Goal: Information Seeking & Learning: Learn about a topic

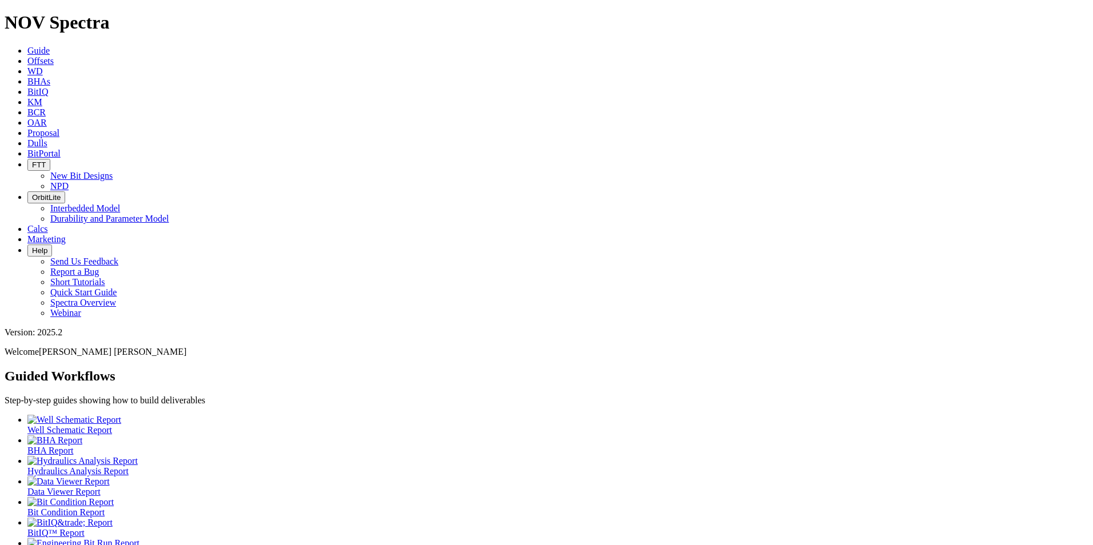
click at [27, 138] on icon at bounding box center [27, 143] width 0 height 10
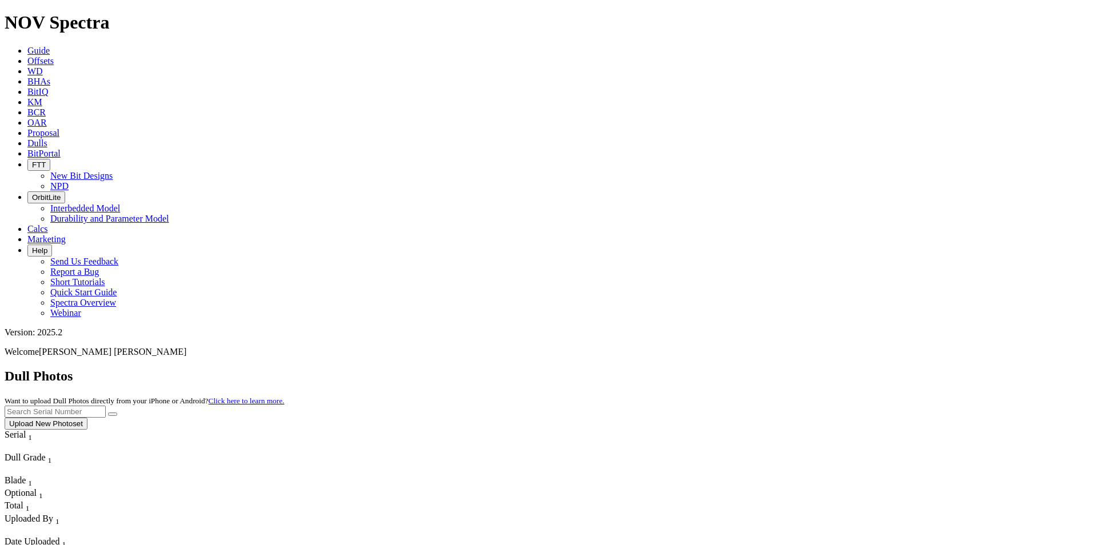
click at [106, 406] on input "text" at bounding box center [55, 412] width 101 height 12
click at [113, 414] on icon "submit" at bounding box center [113, 414] width 0 height 0
click at [106, 406] on input "A320575" at bounding box center [55, 412] width 101 height 12
type input "A320576"
click at [117, 413] on button "submit" at bounding box center [112, 414] width 9 height 3
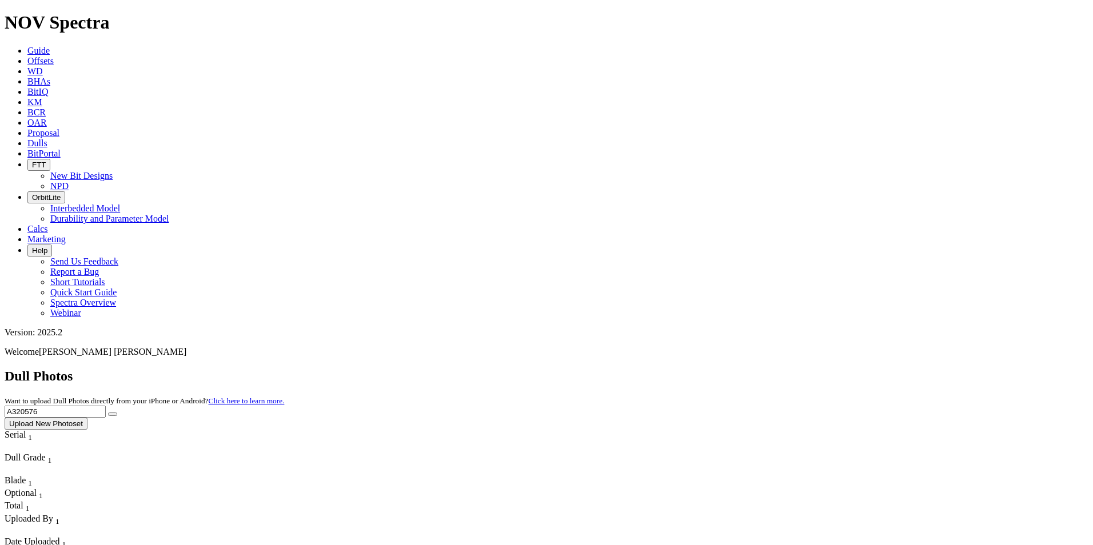
click at [54, 56] on span "Offsets" at bounding box center [40, 61] width 26 height 10
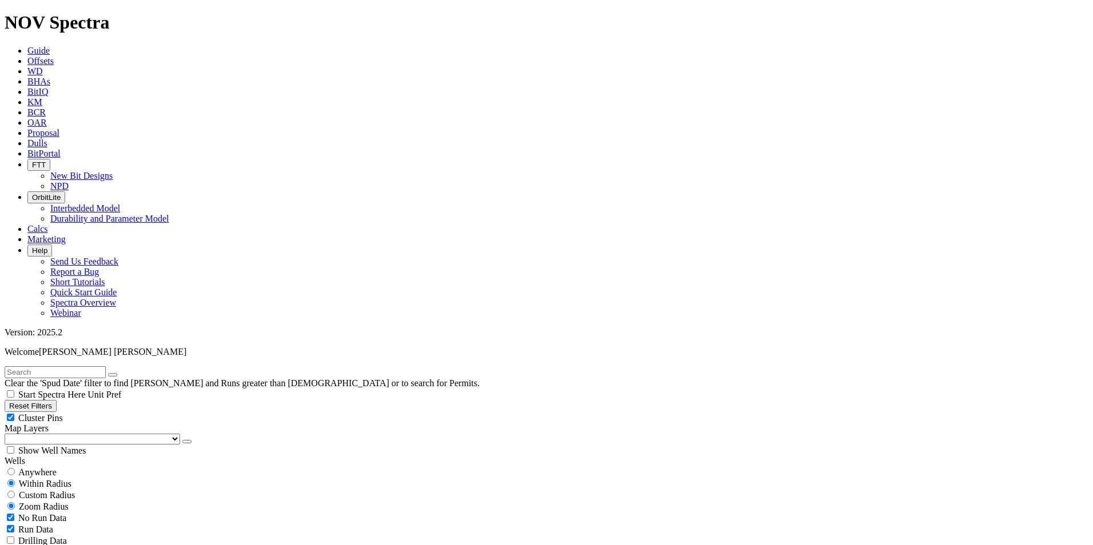
click at [64, 366] on input "text" at bounding box center [55, 372] width 101 height 12
type input "A320575"
click at [33, 468] on span "Anywhere" at bounding box center [37, 473] width 38 height 10
radio input "true"
radio input "false"
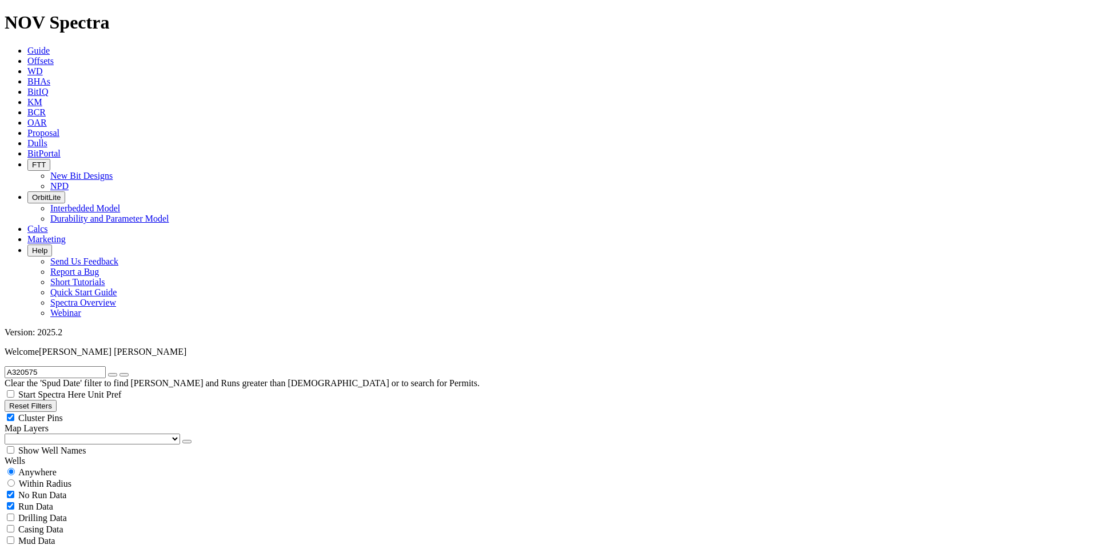
click at [117, 373] on button "button" at bounding box center [112, 374] width 9 height 3
radio input "false"
radio input "true"
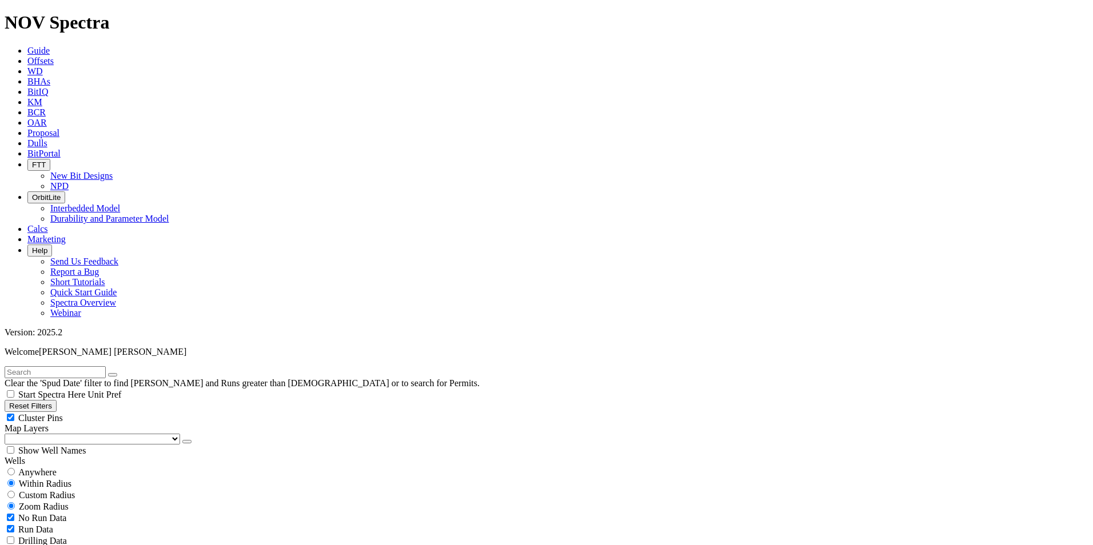
click at [41, 491] on span "Custom Radius" at bounding box center [47, 496] width 56 height 10
radio input "true"
radio input "false"
click at [31, 524] on button "Miles" at bounding box center [18, 530] width 27 height 12
click at [87, 512] on input "number" at bounding box center [55, 518] width 101 height 12
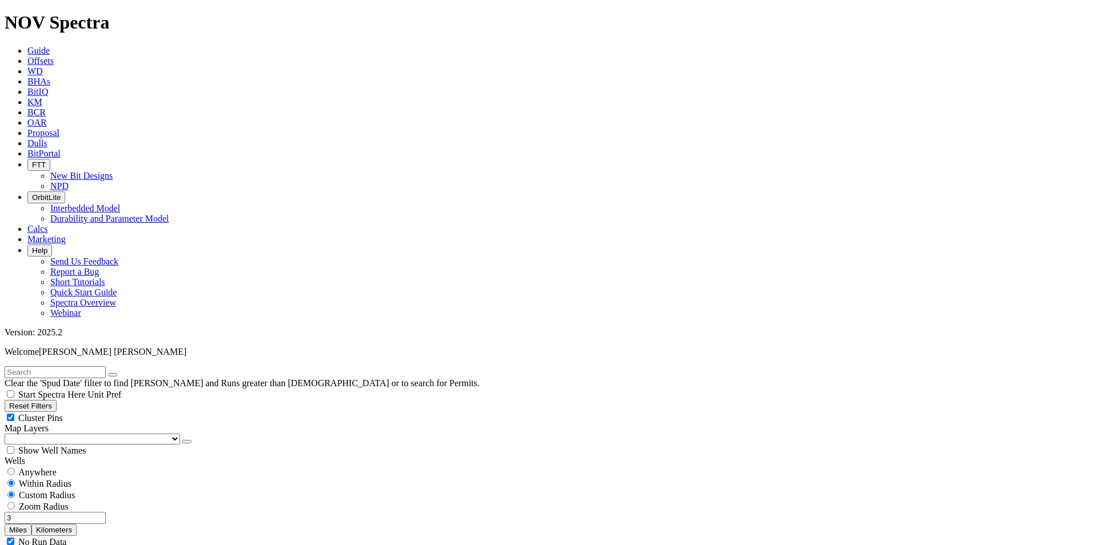
type input "3"
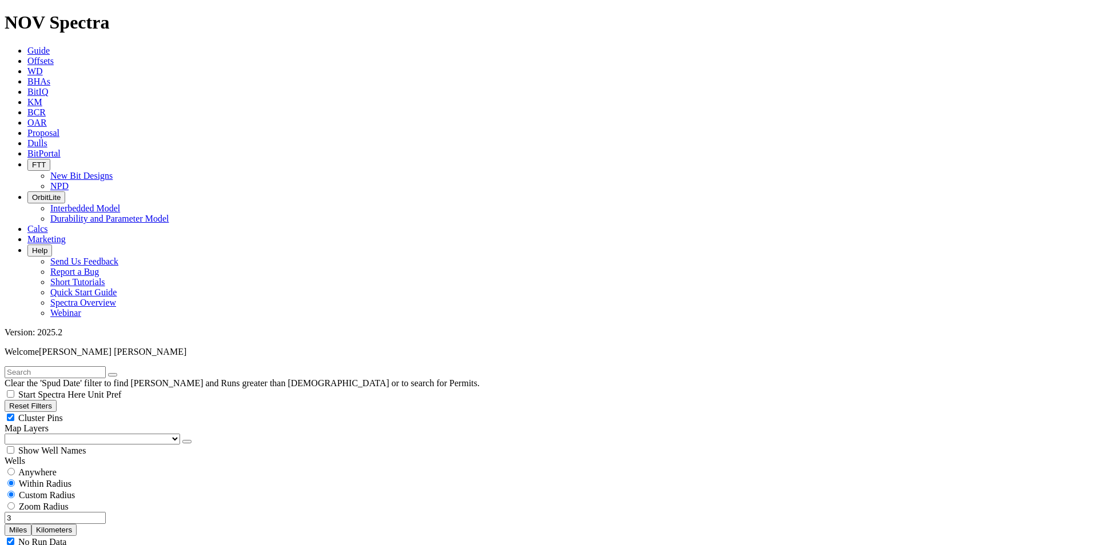
select select "11"
checkbox input "false"
click at [87, 512] on input "3" at bounding box center [55, 518] width 101 height 12
drag, startPoint x: 93, startPoint y: 214, endPoint x: 64, endPoint y: 214, distance: 29.2
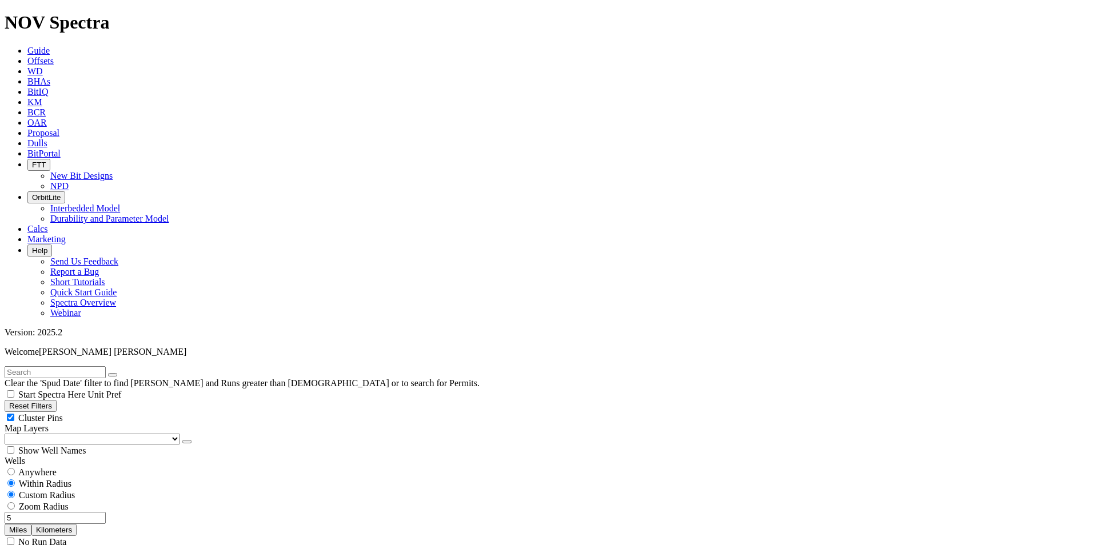
click at [64, 512] on input "5" at bounding box center [55, 518] width 101 height 12
type input "10"
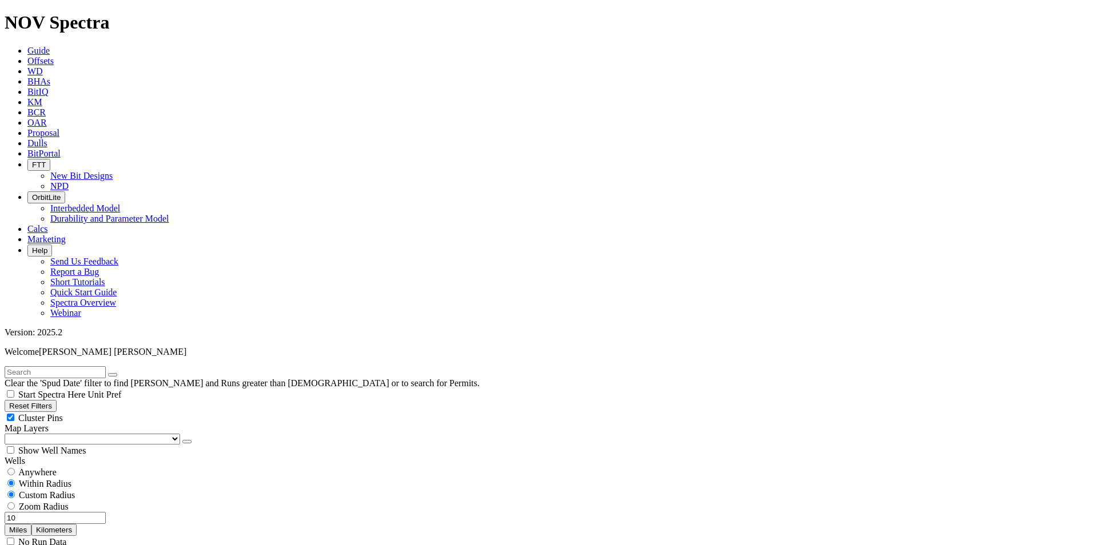
scroll to position [1201, 0]
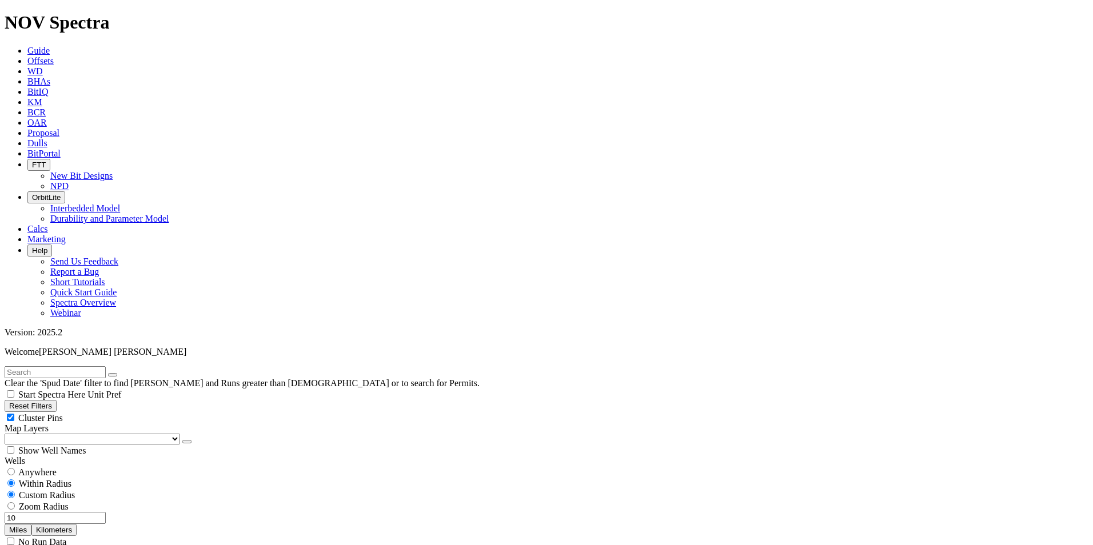
scroll to position [15300, 0]
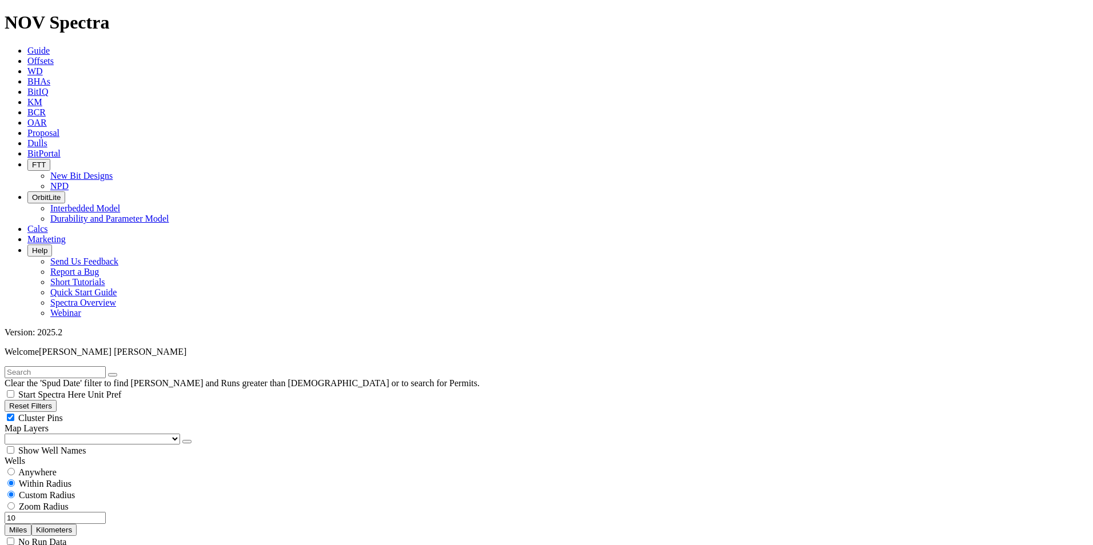
type input "[DATE]"
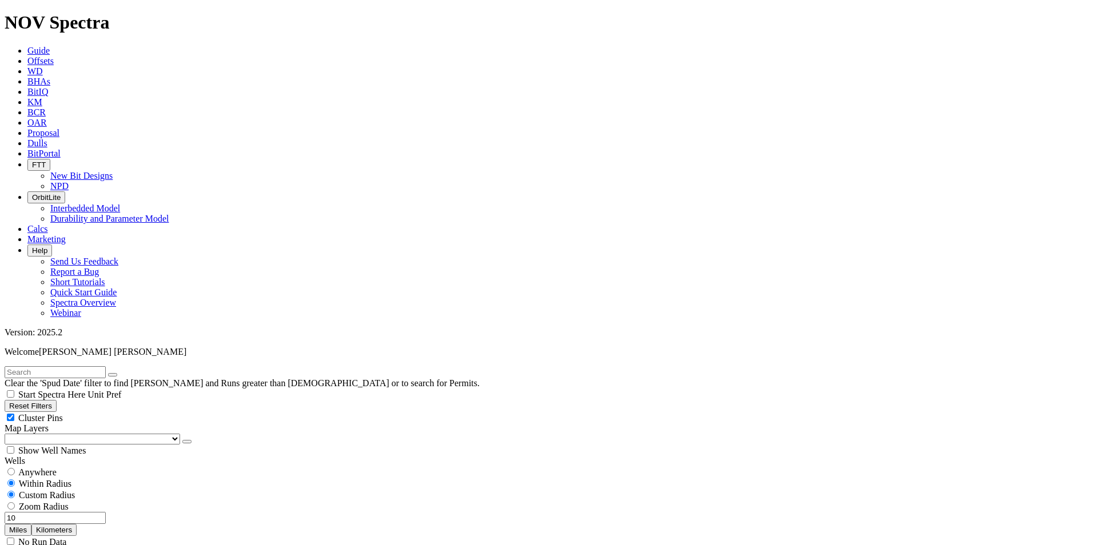
scroll to position [1099, 0]
drag, startPoint x: 97, startPoint y: 216, endPoint x: 39, endPoint y: 222, distance: 57.5
click at [39, 512] on input "10" at bounding box center [55, 518] width 101 height 12
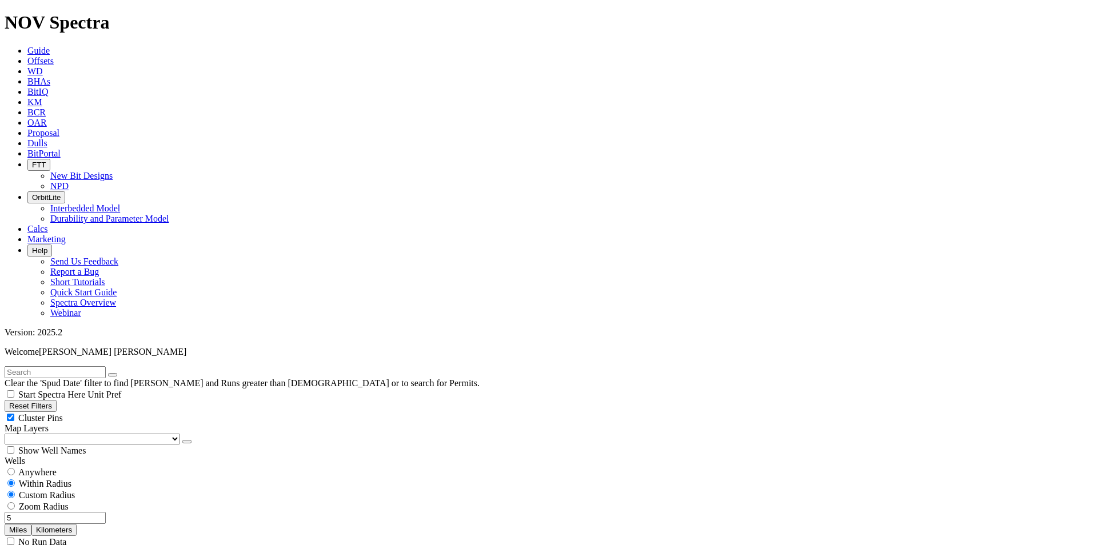
drag, startPoint x: 93, startPoint y: 216, endPoint x: 66, endPoint y: 213, distance: 27.7
click at [66, 512] on input "5" at bounding box center [55, 518] width 101 height 12
drag, startPoint x: 94, startPoint y: 216, endPoint x: 79, endPoint y: 215, distance: 14.9
click at [79, 512] on input "7" at bounding box center [55, 518] width 101 height 12
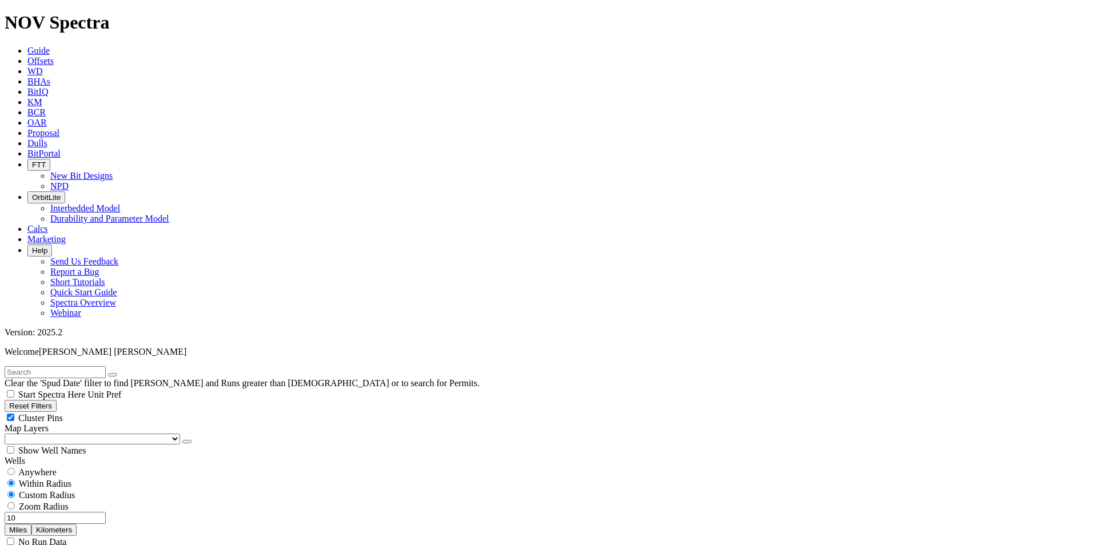
type input "10"
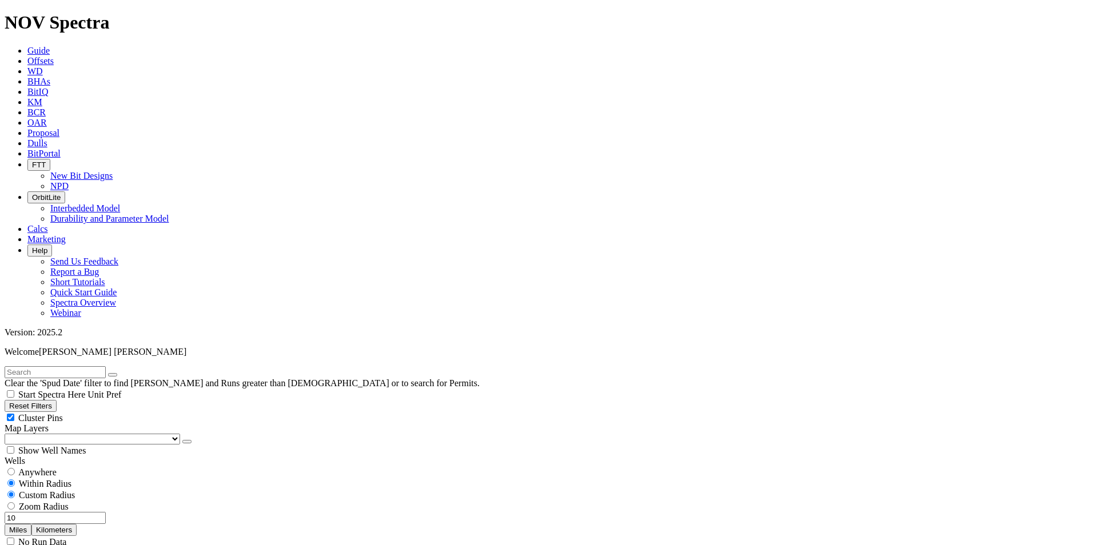
type input "6500"
drag, startPoint x: 94, startPoint y: 220, endPoint x: 41, endPoint y: 216, distance: 53.3
click at [41, 512] on input "10" at bounding box center [55, 518] width 101 height 12
drag, startPoint x: 93, startPoint y: 217, endPoint x: 75, endPoint y: 215, distance: 17.9
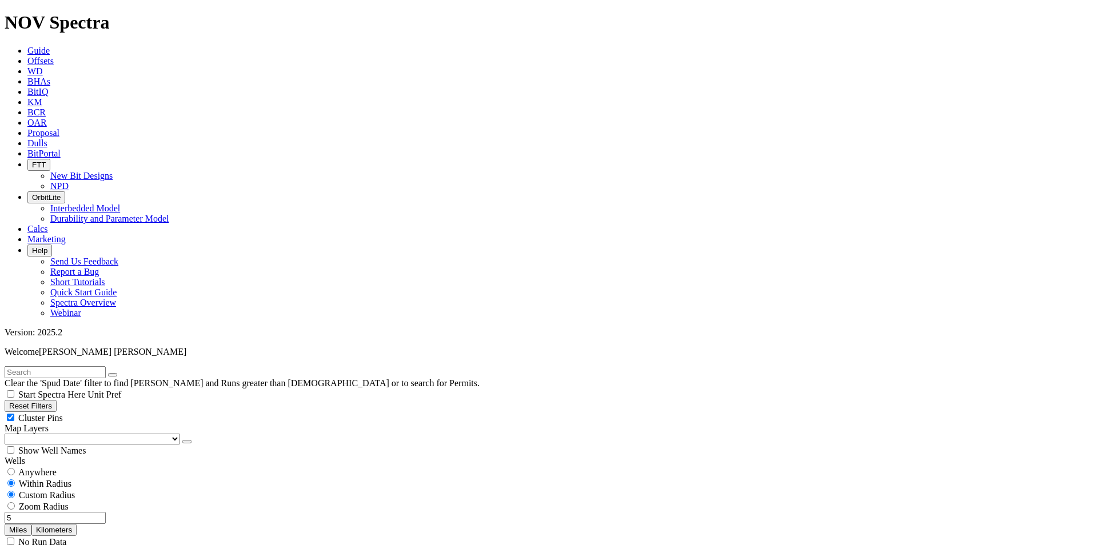
click at [75, 512] on input "5" at bounding box center [55, 518] width 101 height 12
click at [94, 512] on input "5" at bounding box center [55, 518] width 101 height 12
click at [90, 512] on input "5" at bounding box center [55, 518] width 101 height 12
click at [82, 512] on input "5" at bounding box center [55, 518] width 101 height 12
drag, startPoint x: 79, startPoint y: 217, endPoint x: 107, endPoint y: 221, distance: 28.2
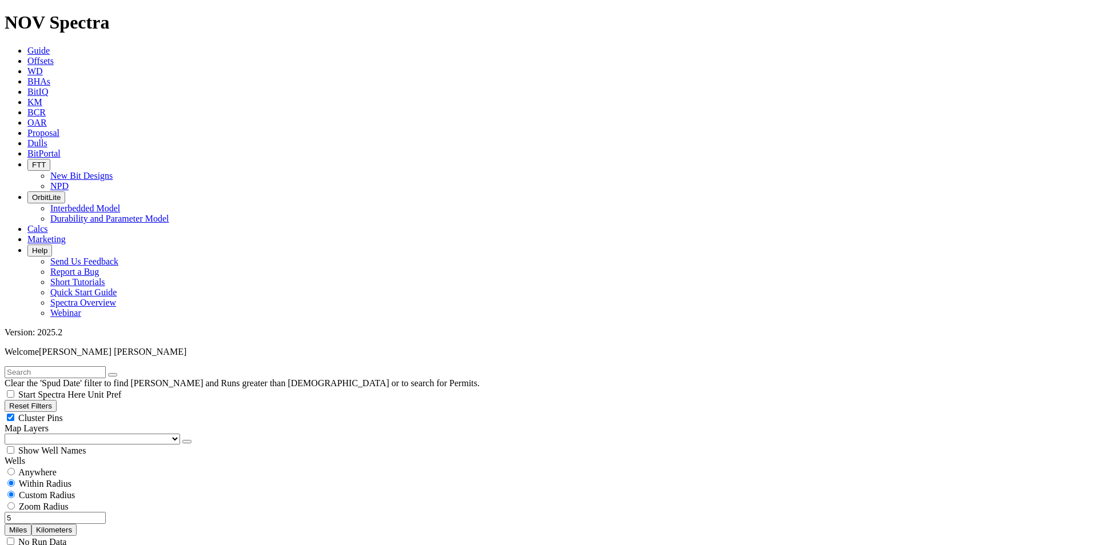
click at [107, 512] on div "5 Miles Kilometers" at bounding box center [547, 524] width 1084 height 24
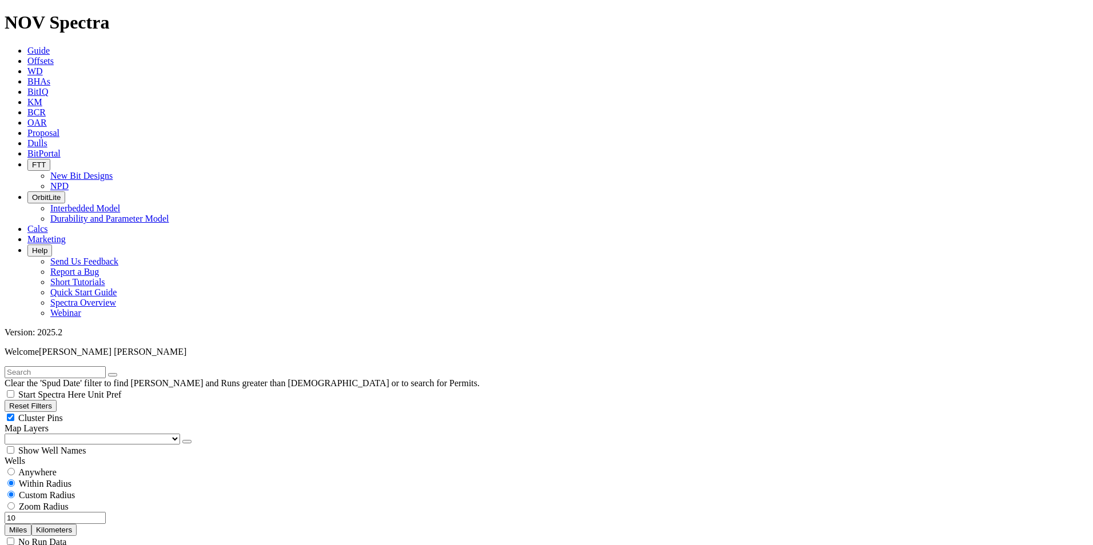
scroll to position [629, 0]
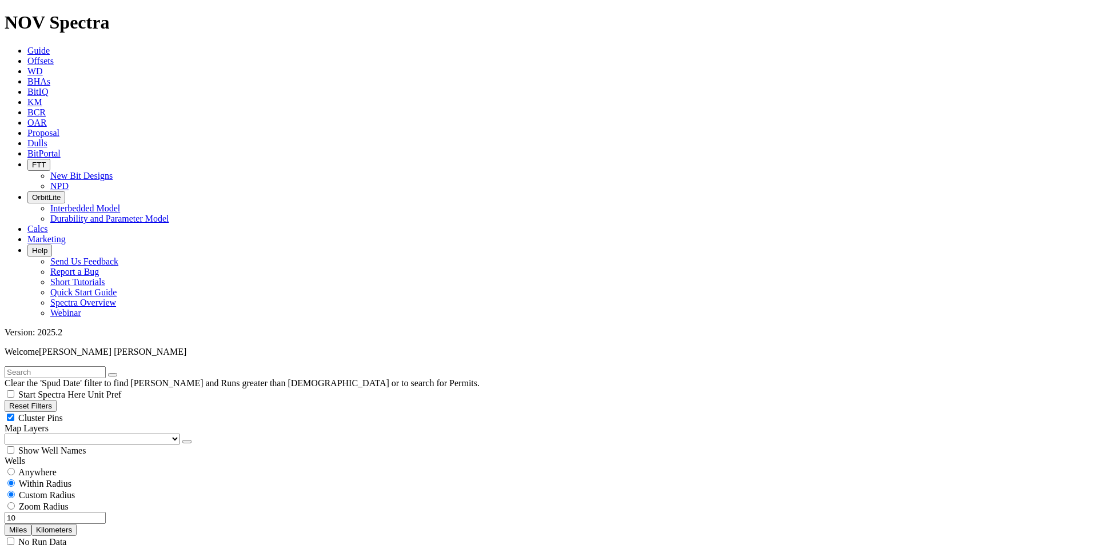
drag, startPoint x: 91, startPoint y: 214, endPoint x: 70, endPoint y: 214, distance: 21.2
click at [70, 512] on input "10" at bounding box center [55, 518] width 101 height 12
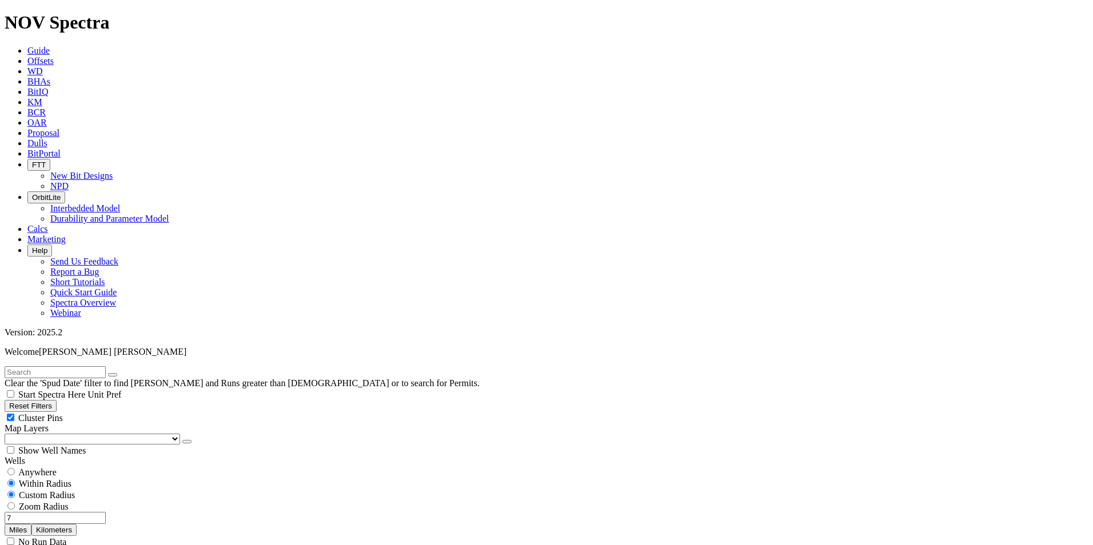
drag, startPoint x: 90, startPoint y: 217, endPoint x: 76, endPoint y: 218, distance: 13.8
click at [76, 512] on input "7" at bounding box center [55, 518] width 101 height 12
type input "10"
